Goal: Transaction & Acquisition: Book appointment/travel/reservation

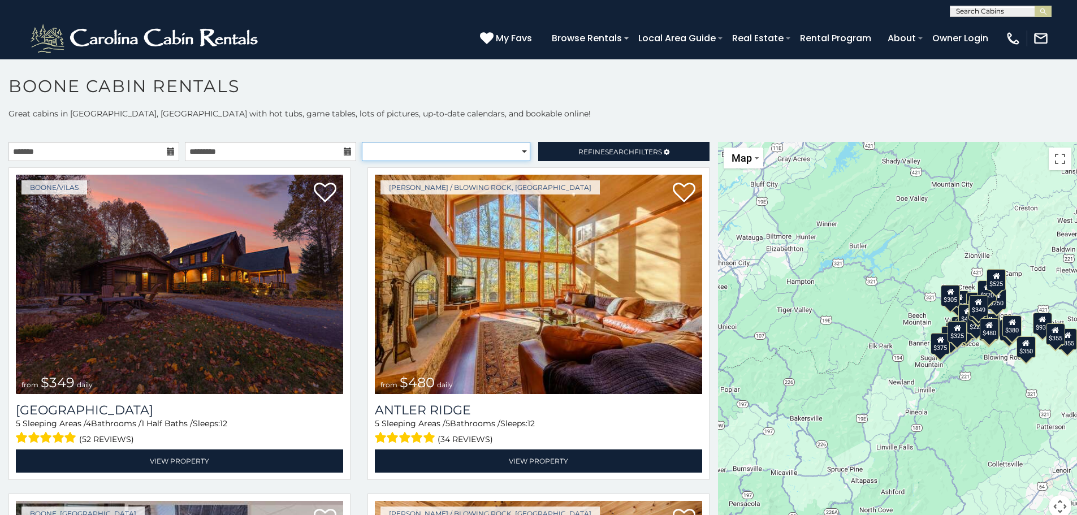
click at [387, 160] on select "**********" at bounding box center [446, 151] width 169 height 19
select select "**********"
click at [362, 142] on select "**********" at bounding box center [446, 151] width 169 height 19
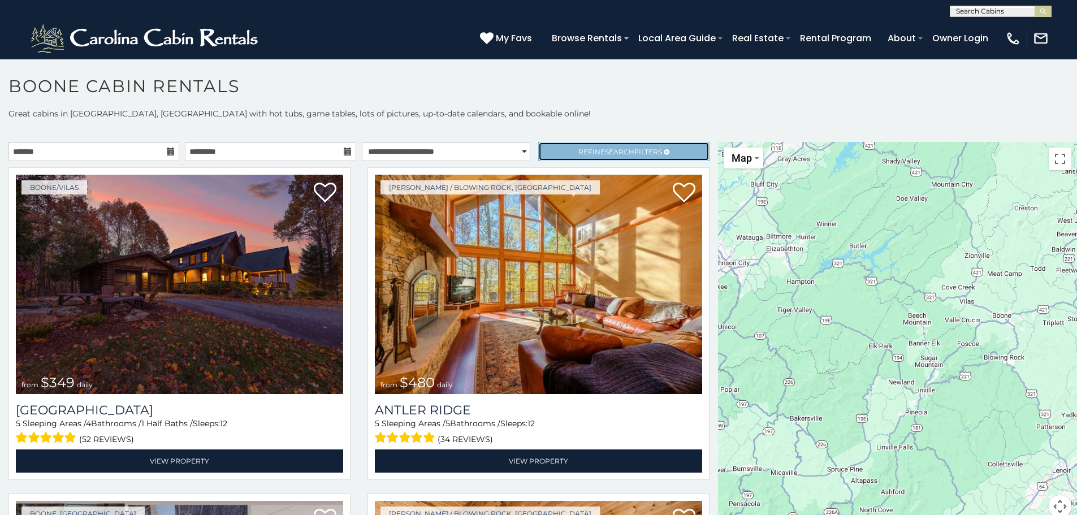
click at [580, 153] on span "Refine Search Filters" at bounding box center [620, 152] width 84 height 8
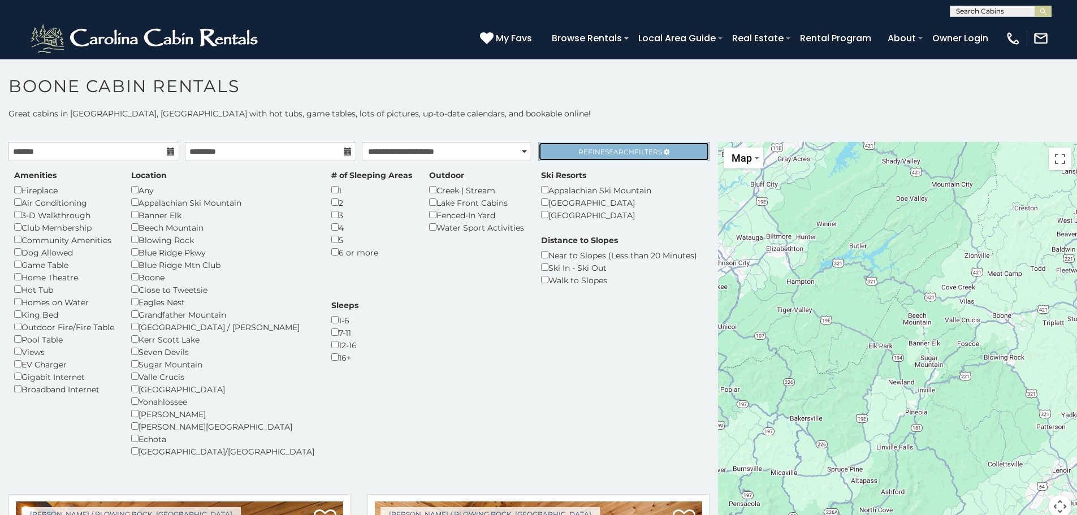
click at [617, 155] on span "Search" at bounding box center [619, 152] width 29 height 8
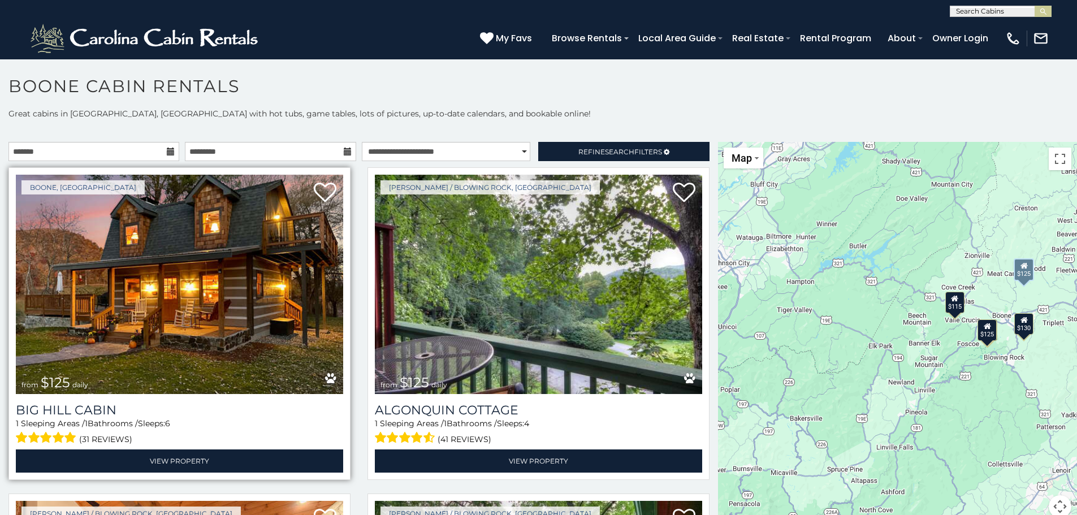
click at [236, 287] on img at bounding box center [179, 284] width 327 height 219
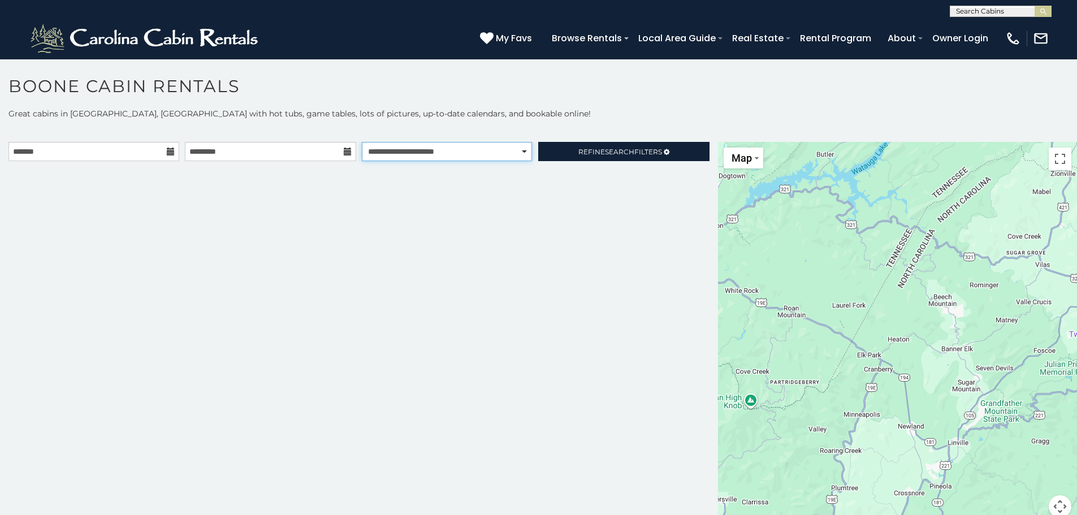
click at [475, 150] on select "**********" at bounding box center [447, 151] width 170 height 19
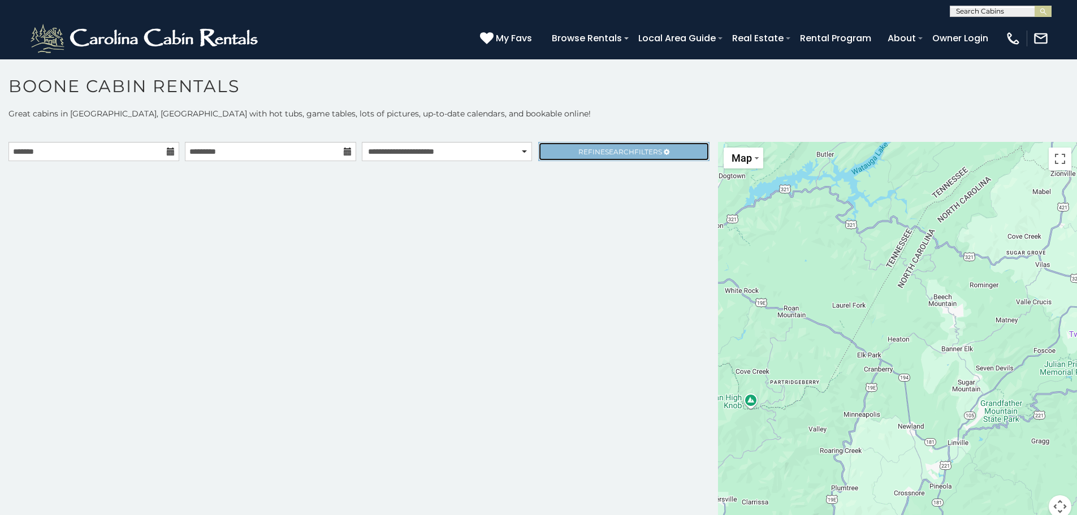
click at [636, 144] on link "Refine Search Filters" at bounding box center [623, 151] width 171 height 19
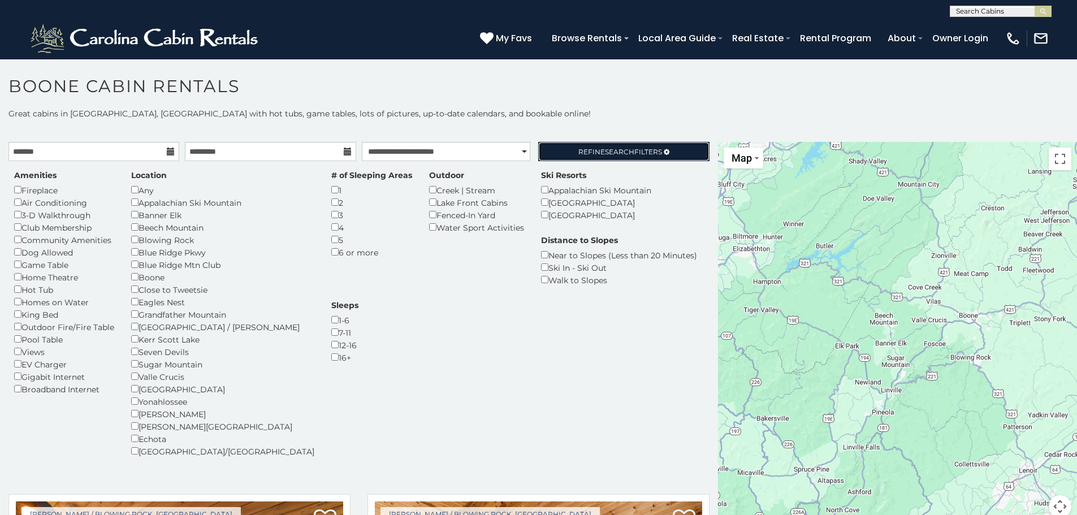
click at [627, 154] on span "Refine Search Filters" at bounding box center [620, 152] width 84 height 8
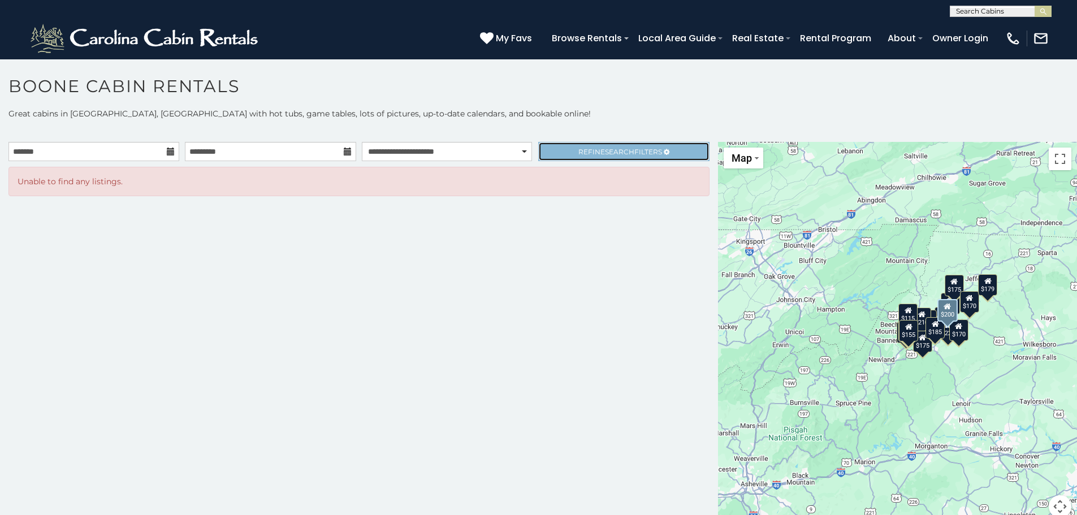
click at [564, 148] on link "Refine Search Filters" at bounding box center [623, 151] width 171 height 19
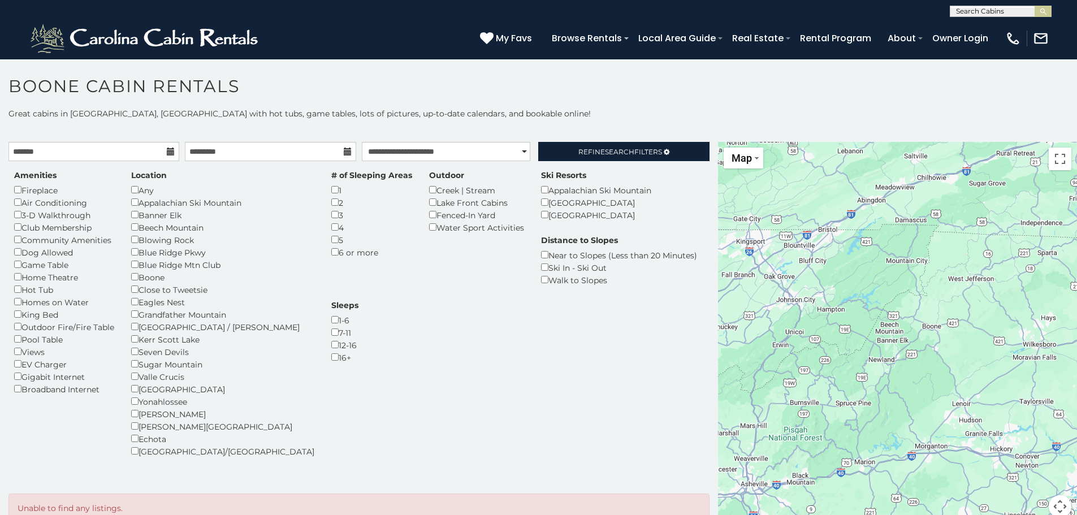
click at [142, 278] on div "Boone" at bounding box center [222, 277] width 183 height 12
click at [641, 157] on link "Refine Search Filters" at bounding box center [623, 151] width 171 height 19
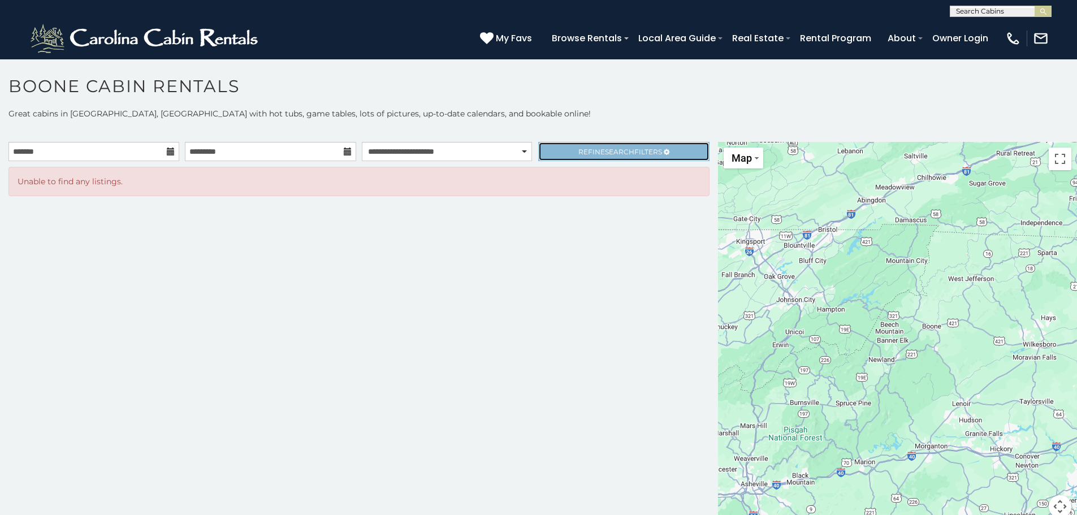
click at [591, 155] on link "Refine Search Filters" at bounding box center [623, 151] width 171 height 19
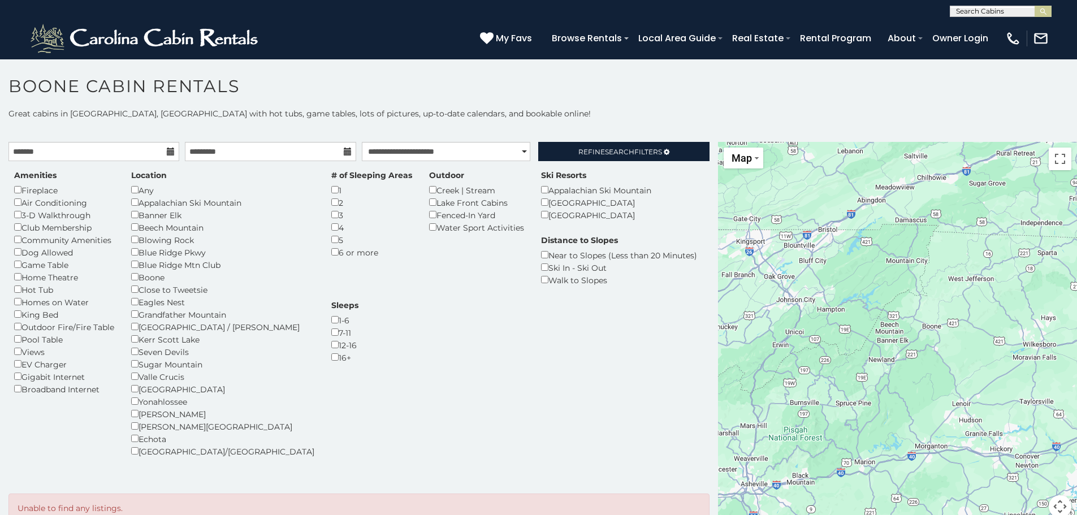
click at [152, 192] on div "Any" at bounding box center [222, 190] width 183 height 12
click at [641, 144] on link "Refine Search Filters" at bounding box center [623, 151] width 171 height 19
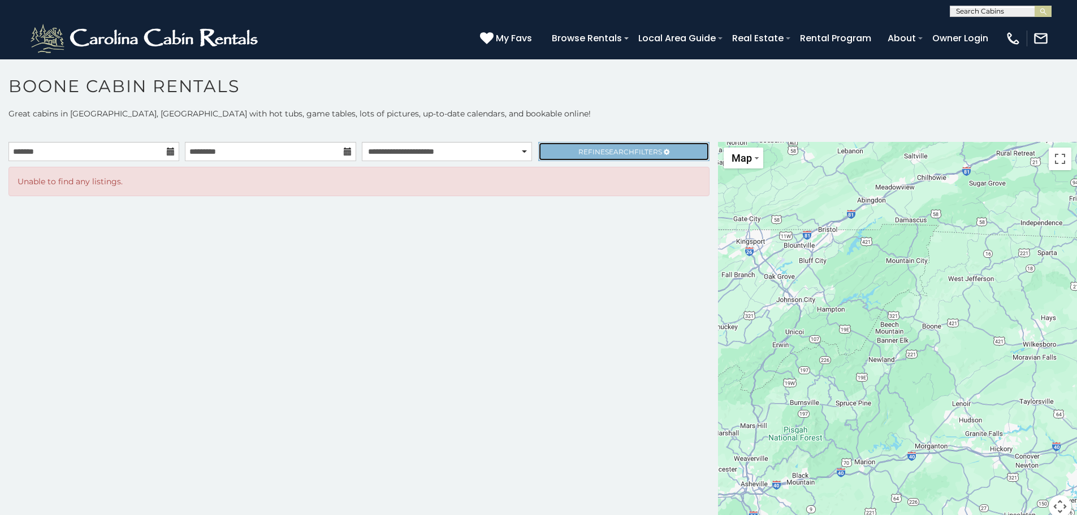
click at [616, 159] on link "Refine Search Filters" at bounding box center [623, 151] width 171 height 19
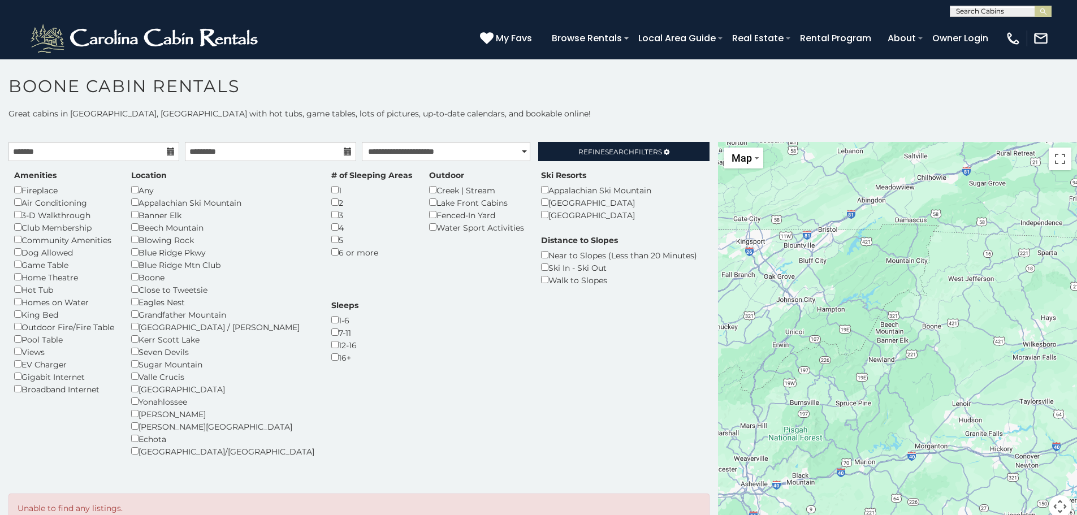
click at [429, 189] on div "Creek | Stream" at bounding box center [476, 190] width 95 height 12
click at [429, 204] on div "Lake Front Cabins" at bounding box center [476, 202] width 95 height 12
click at [632, 159] on link "Refine Search Filters" at bounding box center [623, 151] width 171 height 19
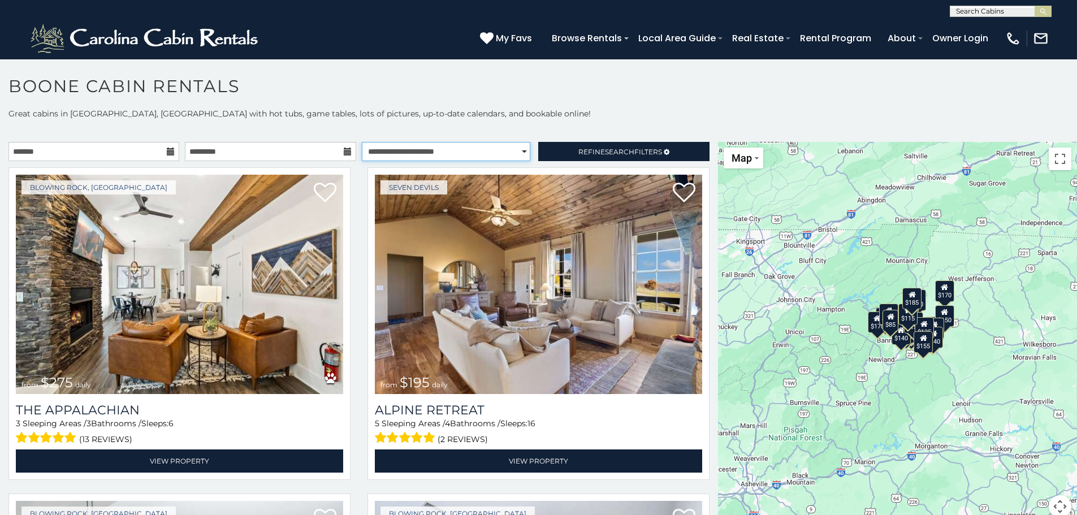
click at [390, 146] on select "**********" at bounding box center [446, 151] width 169 height 19
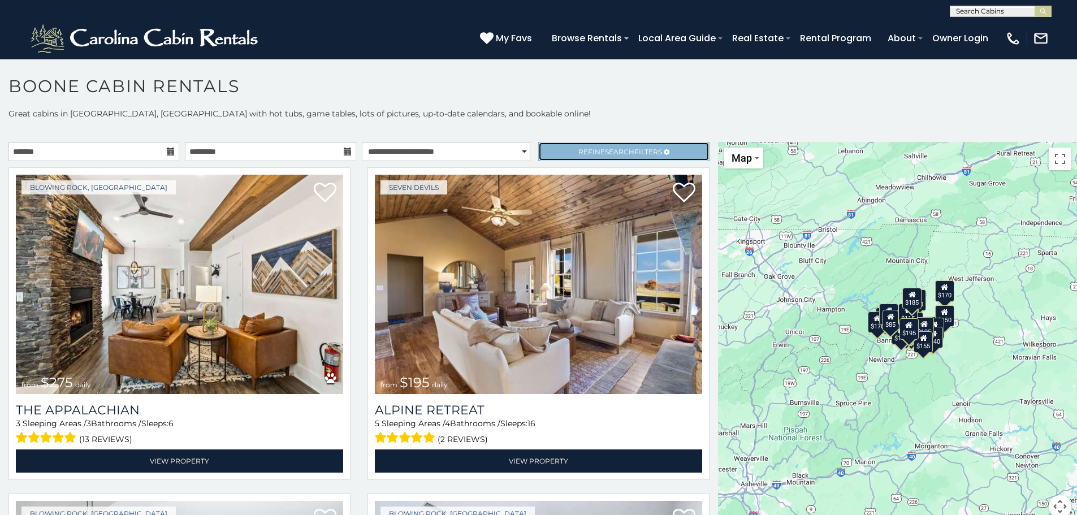
click at [626, 155] on span "Refine Search Filters" at bounding box center [620, 152] width 84 height 8
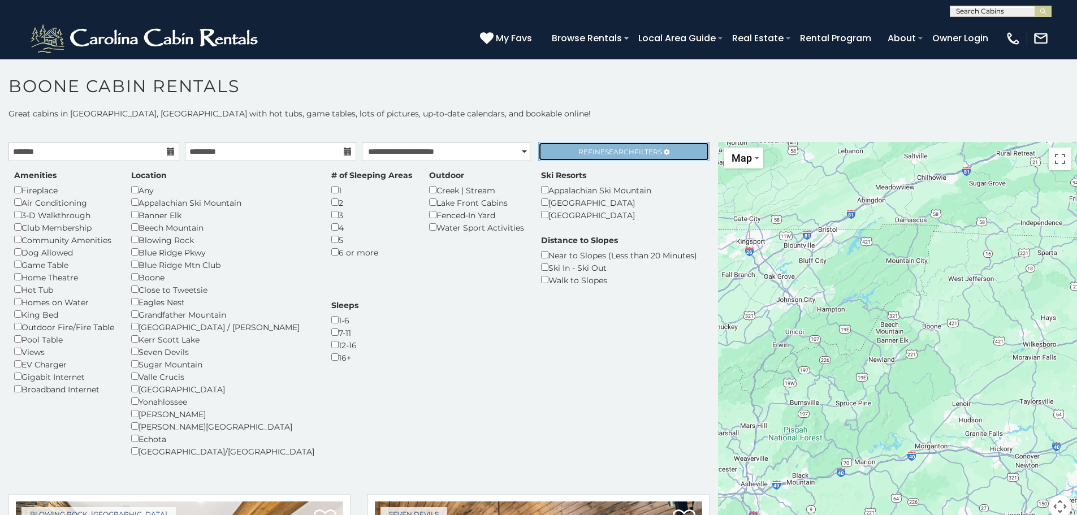
click at [640, 152] on span "Refine Search Filters" at bounding box center [620, 152] width 84 height 8
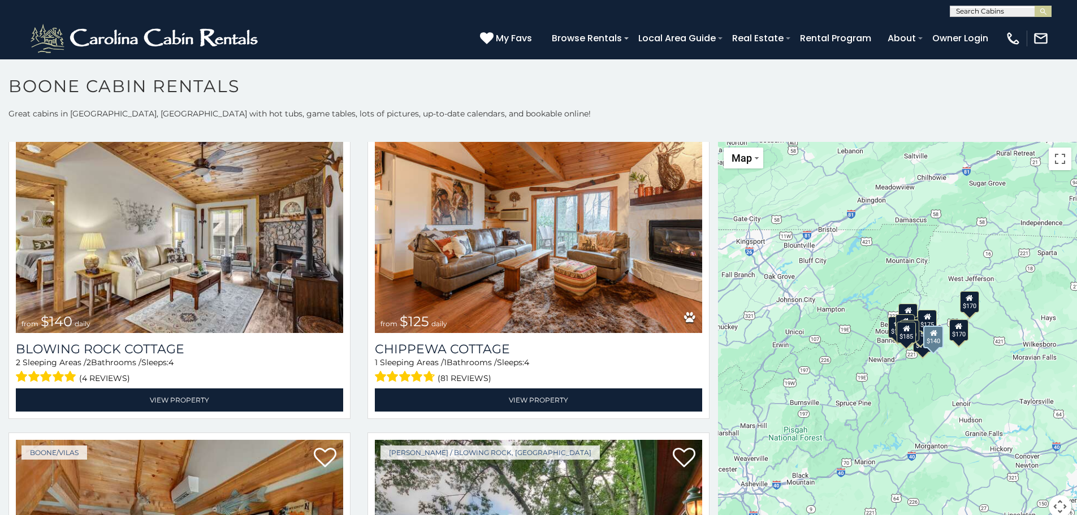
scroll to position [396, 0]
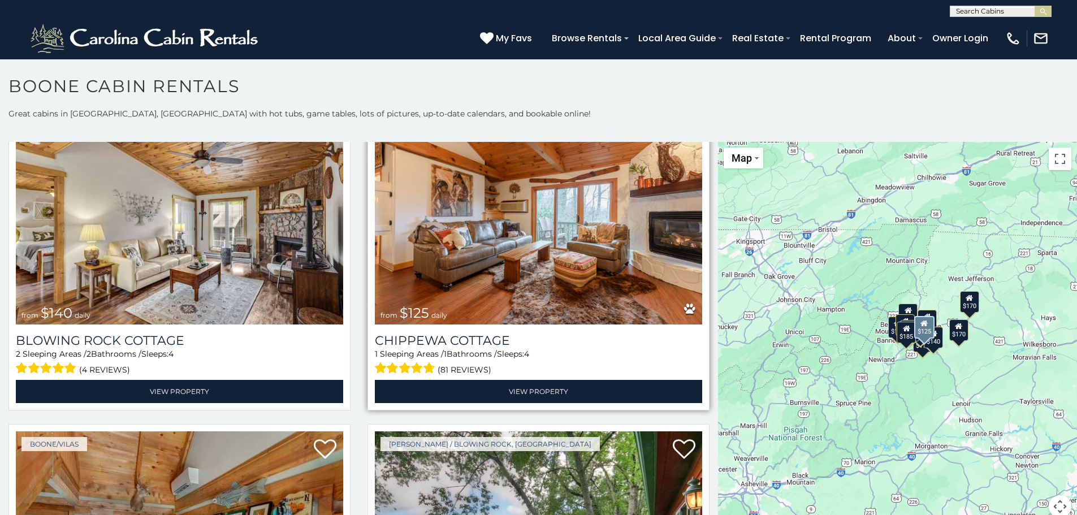
click at [485, 279] on img at bounding box center [538, 214] width 327 height 219
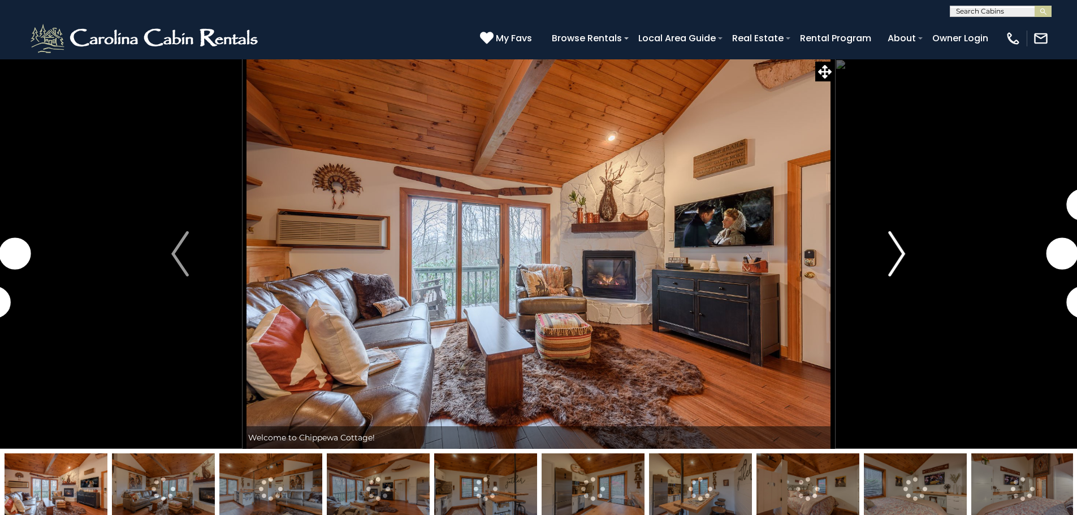
click at [900, 257] on img "Next" at bounding box center [896, 253] width 17 height 45
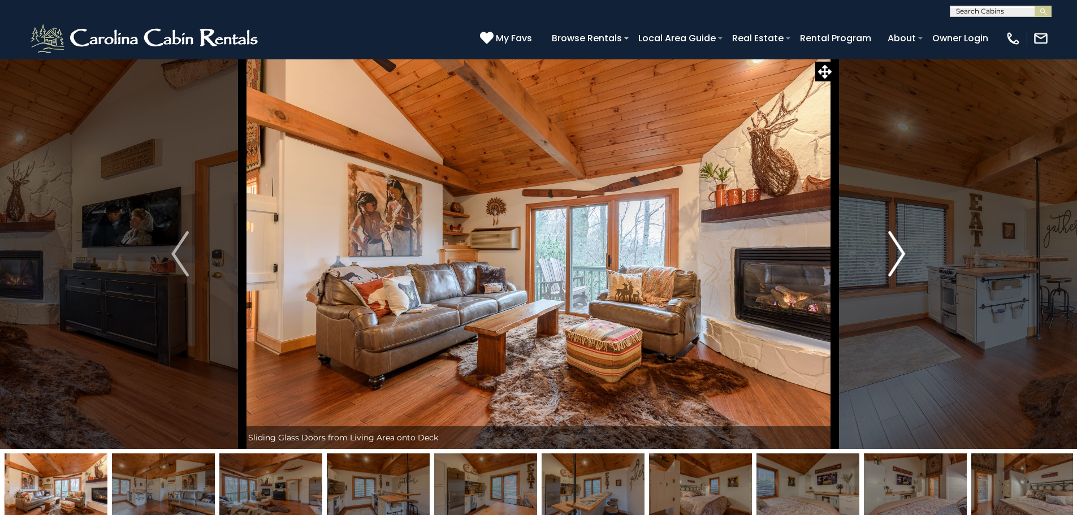
click at [900, 257] on img "Next" at bounding box center [896, 253] width 17 height 45
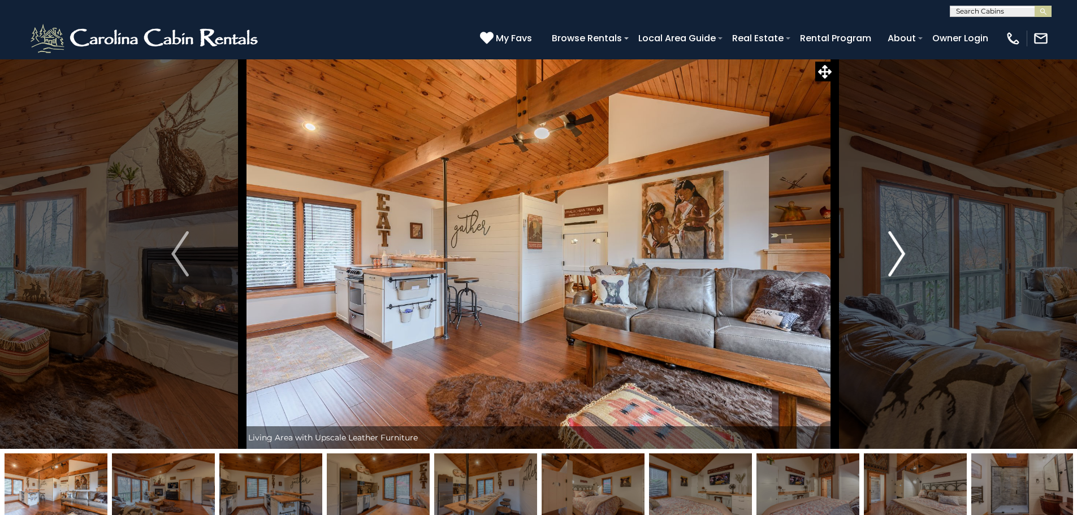
click at [900, 257] on img "Next" at bounding box center [896, 253] width 17 height 45
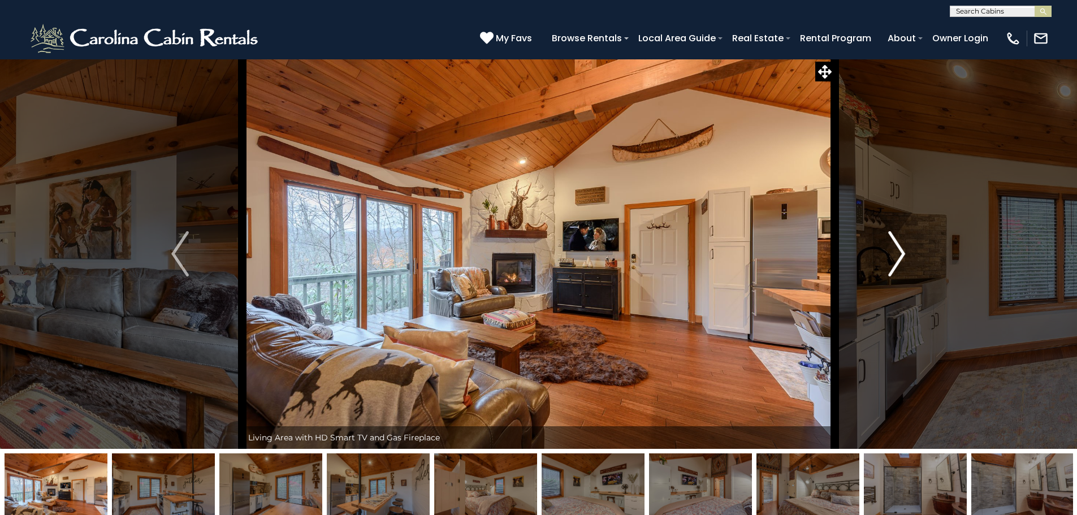
click at [900, 257] on img "Next" at bounding box center [896, 253] width 17 height 45
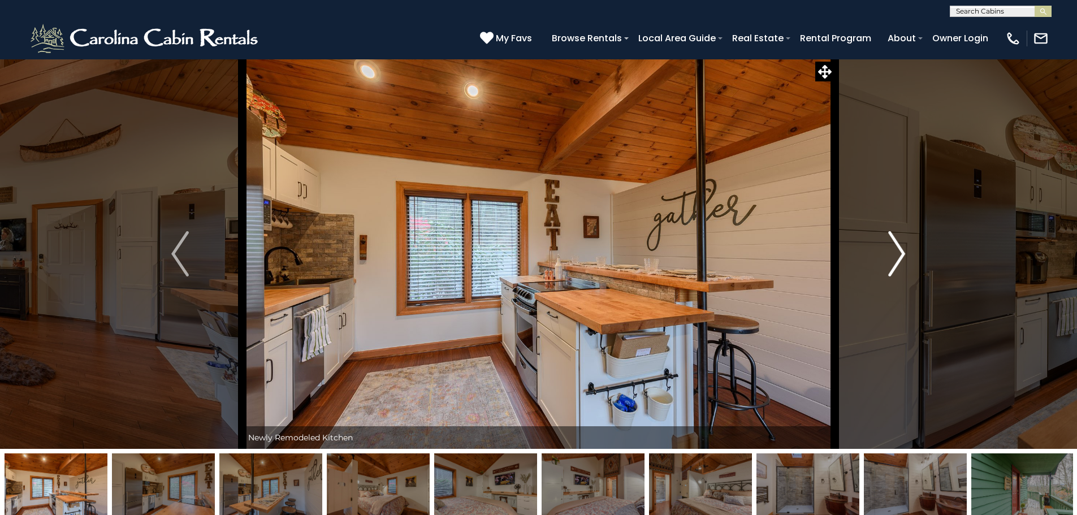
click at [900, 257] on img "Next" at bounding box center [896, 253] width 17 height 45
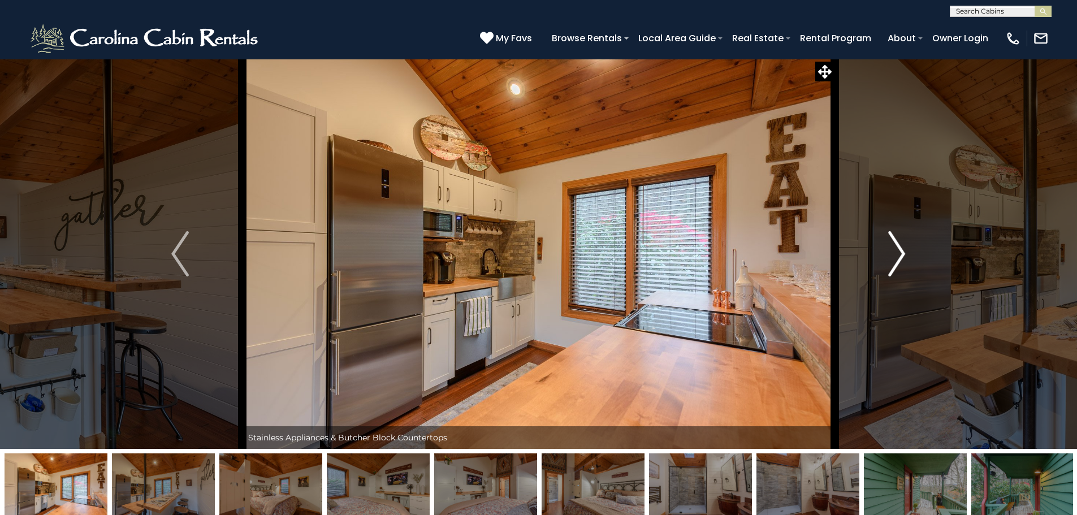
click at [900, 257] on img "Next" at bounding box center [896, 253] width 17 height 45
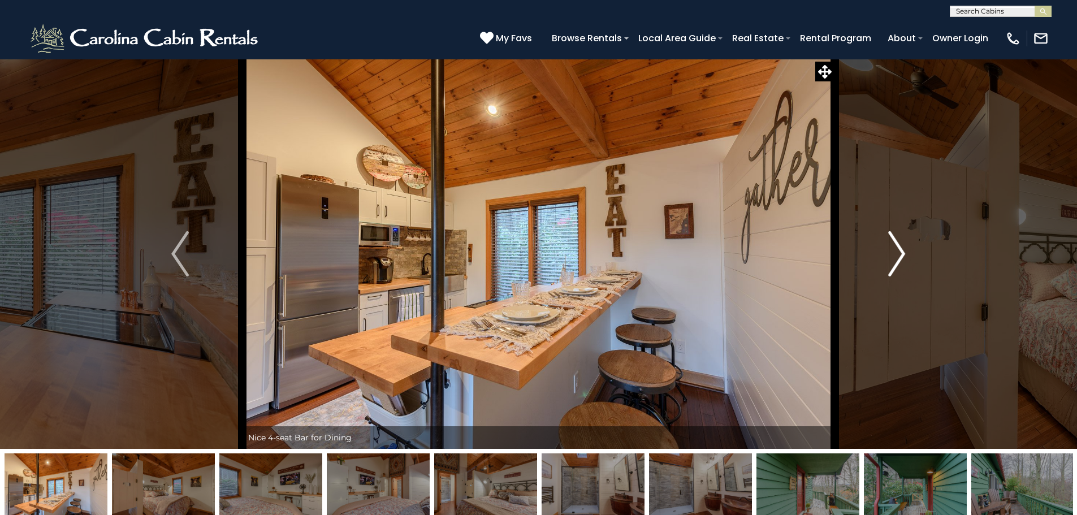
click at [900, 257] on img "Next" at bounding box center [896, 253] width 17 height 45
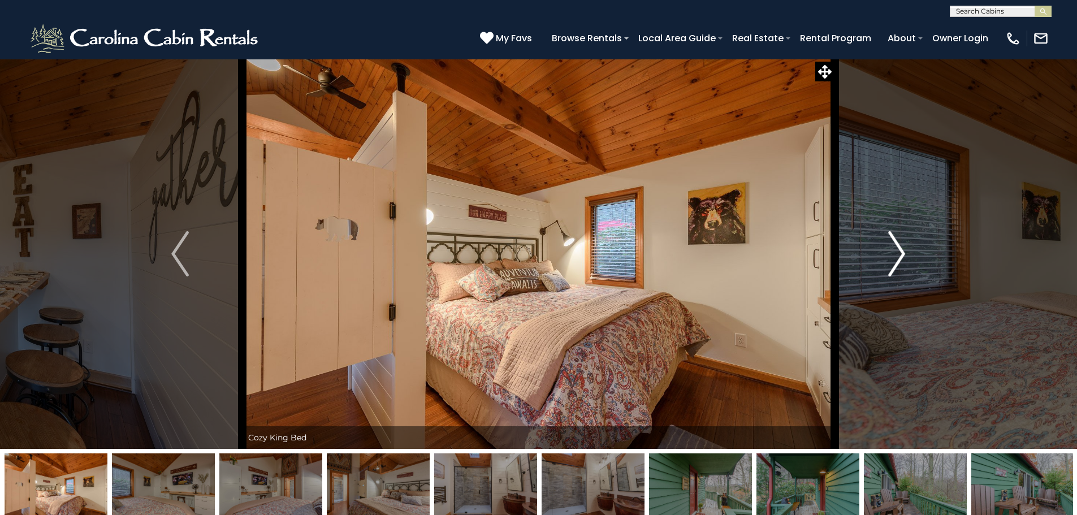
click at [900, 257] on img "Next" at bounding box center [896, 253] width 17 height 45
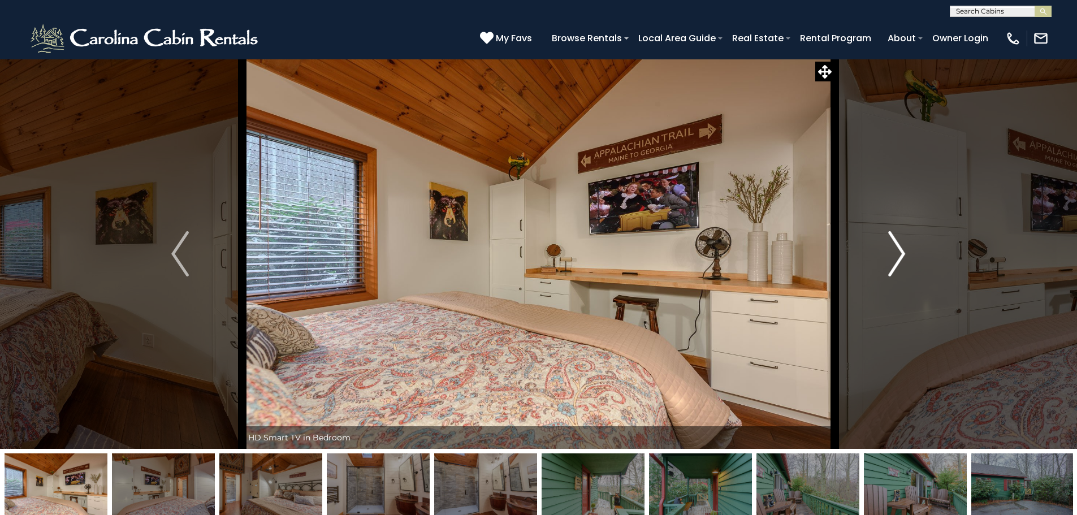
click at [900, 257] on img "Next" at bounding box center [896, 253] width 17 height 45
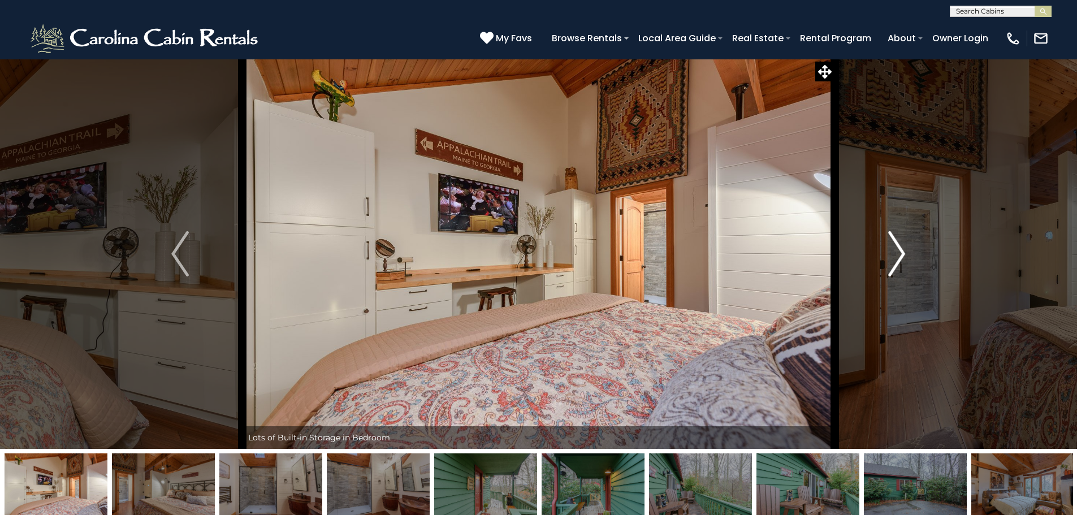
click at [900, 257] on img "Next" at bounding box center [896, 253] width 17 height 45
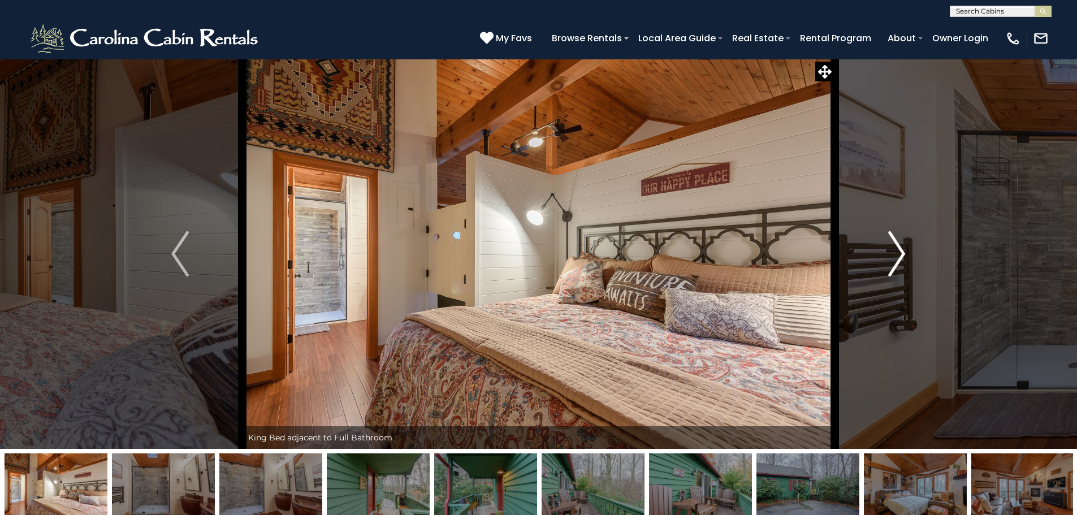
click at [900, 257] on img "Next" at bounding box center [896, 253] width 17 height 45
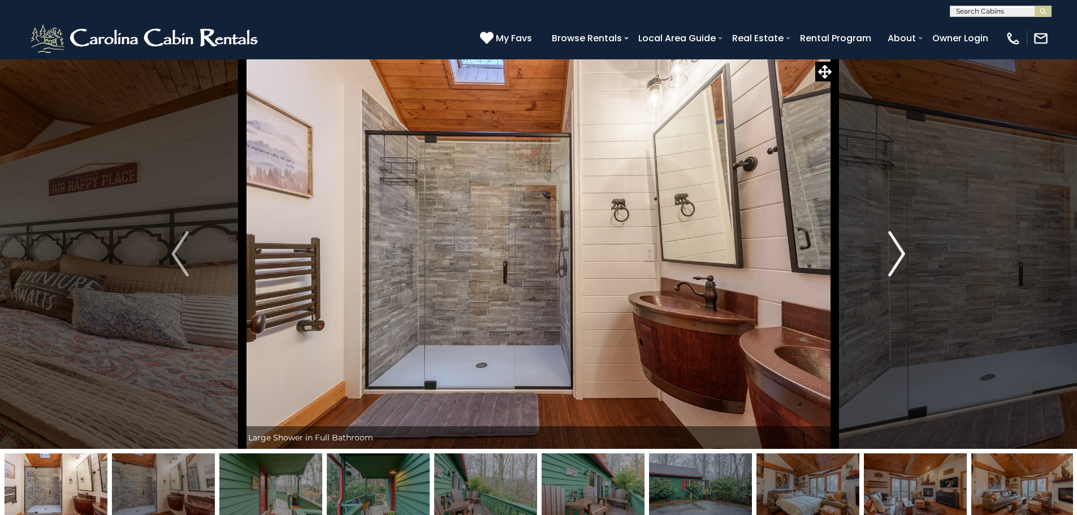
click at [900, 257] on img "Next" at bounding box center [896, 253] width 17 height 45
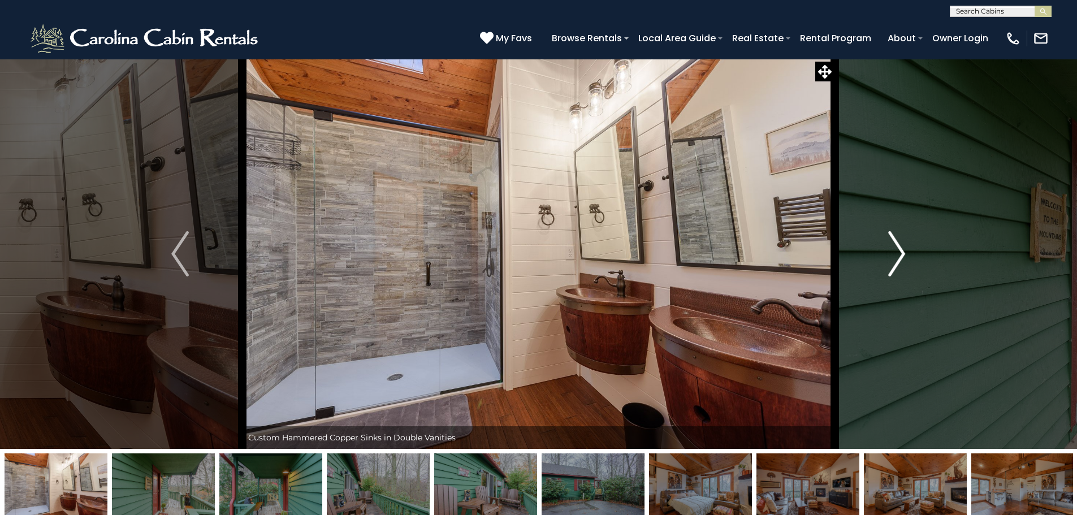
click at [900, 257] on img "Next" at bounding box center [896, 253] width 17 height 45
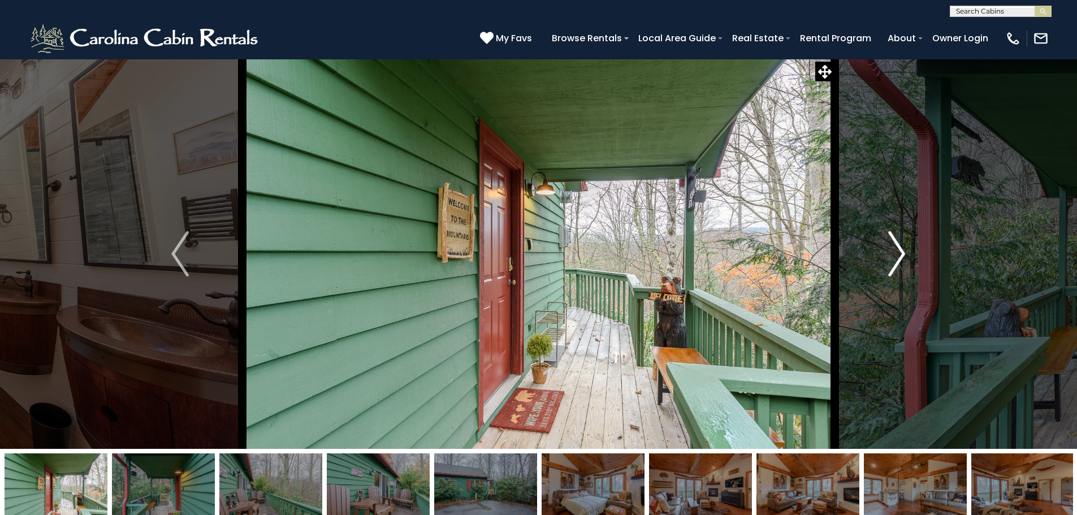
click at [900, 257] on img "Next" at bounding box center [896, 253] width 17 height 45
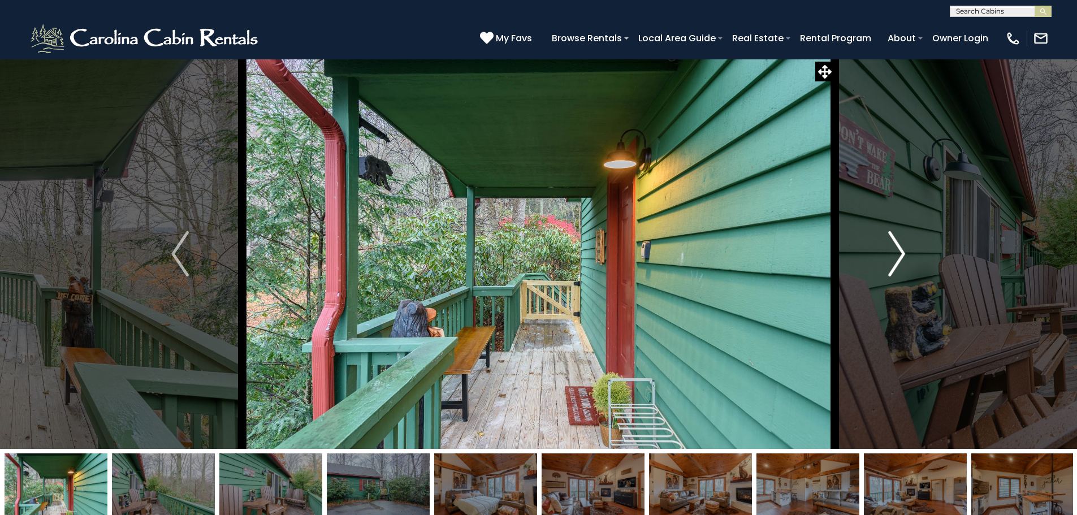
click at [900, 257] on img "Next" at bounding box center [896, 253] width 17 height 45
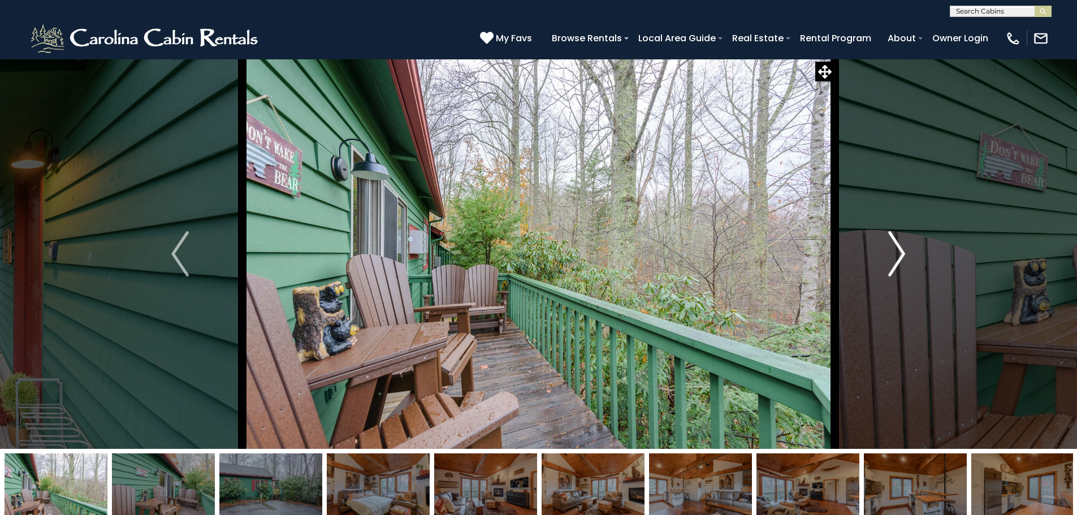
click at [900, 257] on img "Next" at bounding box center [896, 253] width 17 height 45
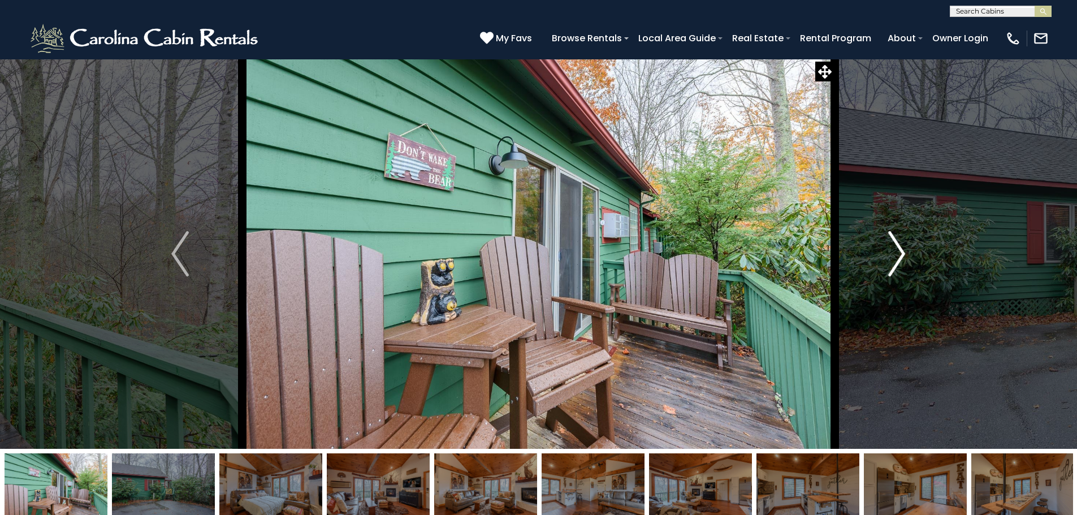
click at [900, 257] on img "Next" at bounding box center [896, 253] width 17 height 45
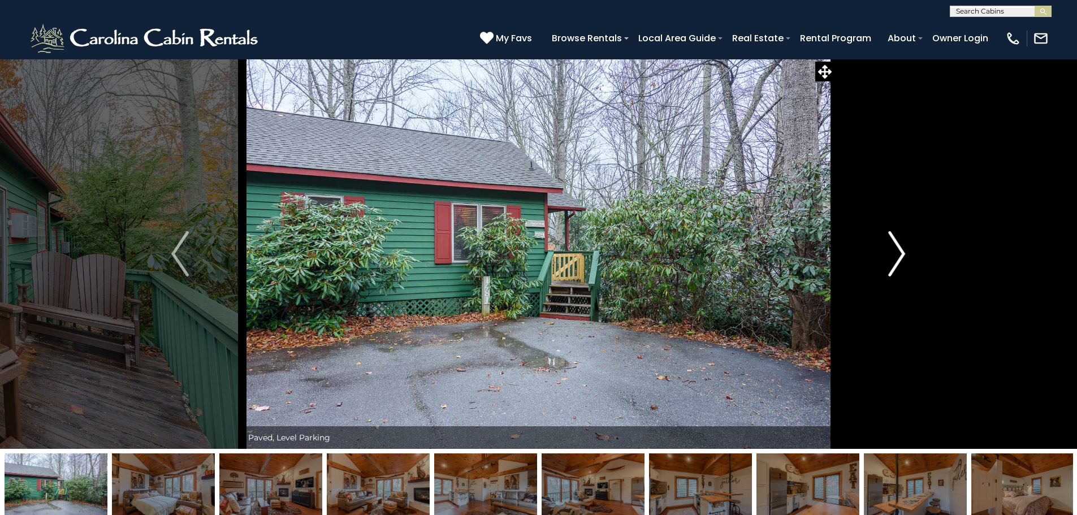
click at [900, 257] on img "Next" at bounding box center [896, 253] width 17 height 45
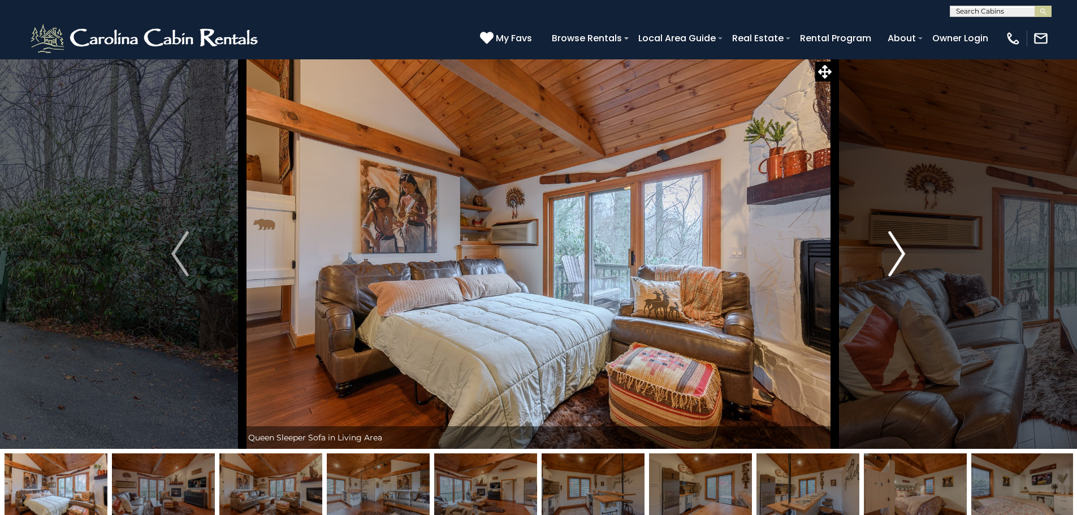
click at [900, 257] on img "Next" at bounding box center [896, 253] width 17 height 45
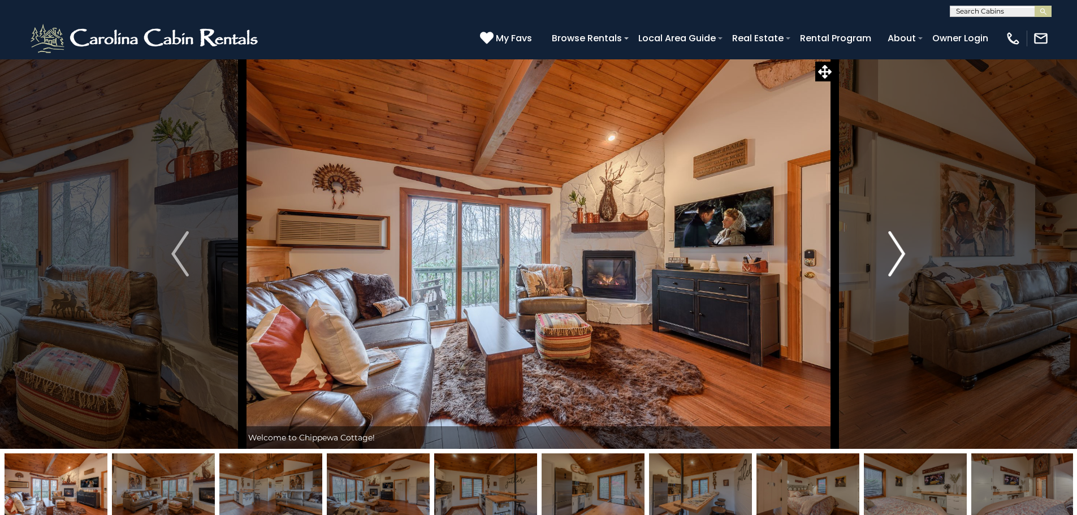
click at [900, 257] on img "Next" at bounding box center [896, 253] width 17 height 45
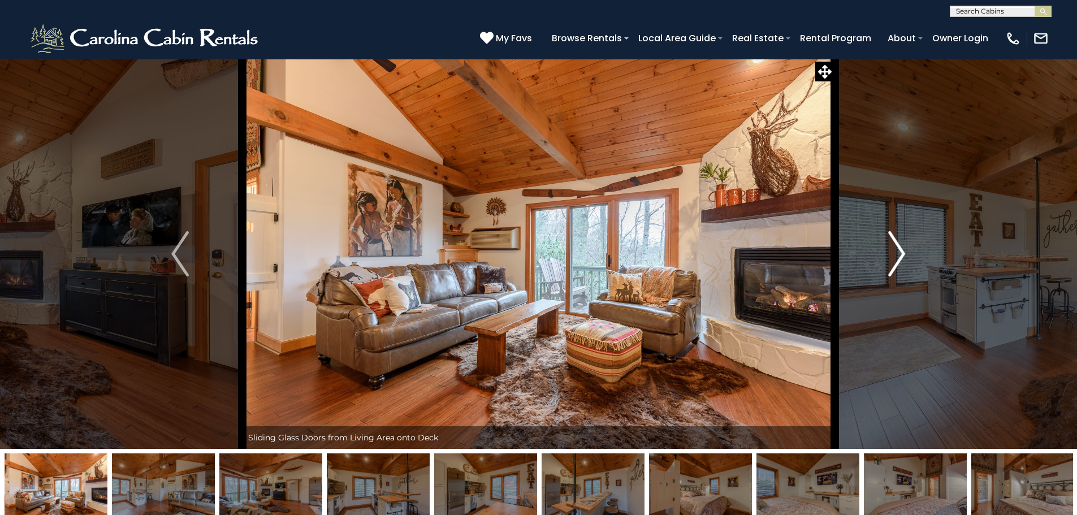
click at [900, 257] on img "Next" at bounding box center [896, 253] width 17 height 45
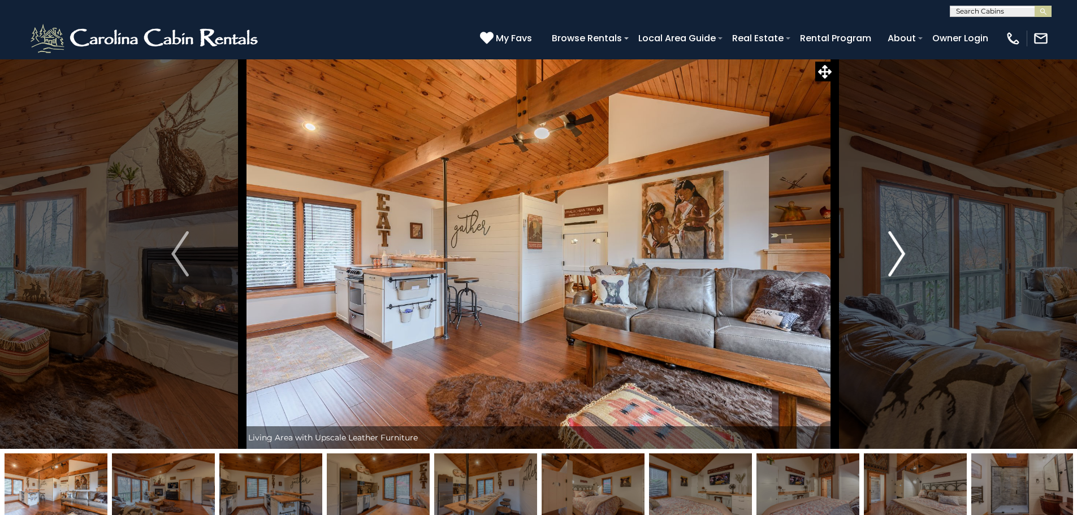
click at [900, 257] on img "Next" at bounding box center [896, 253] width 17 height 45
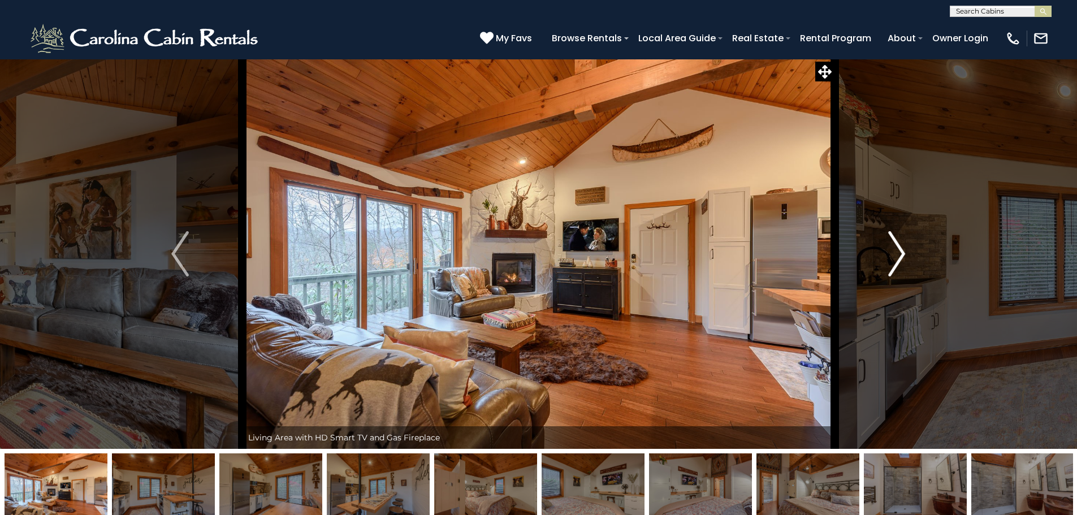
click at [900, 257] on img "Next" at bounding box center [896, 253] width 17 height 45
